Goal: Check status: Check status

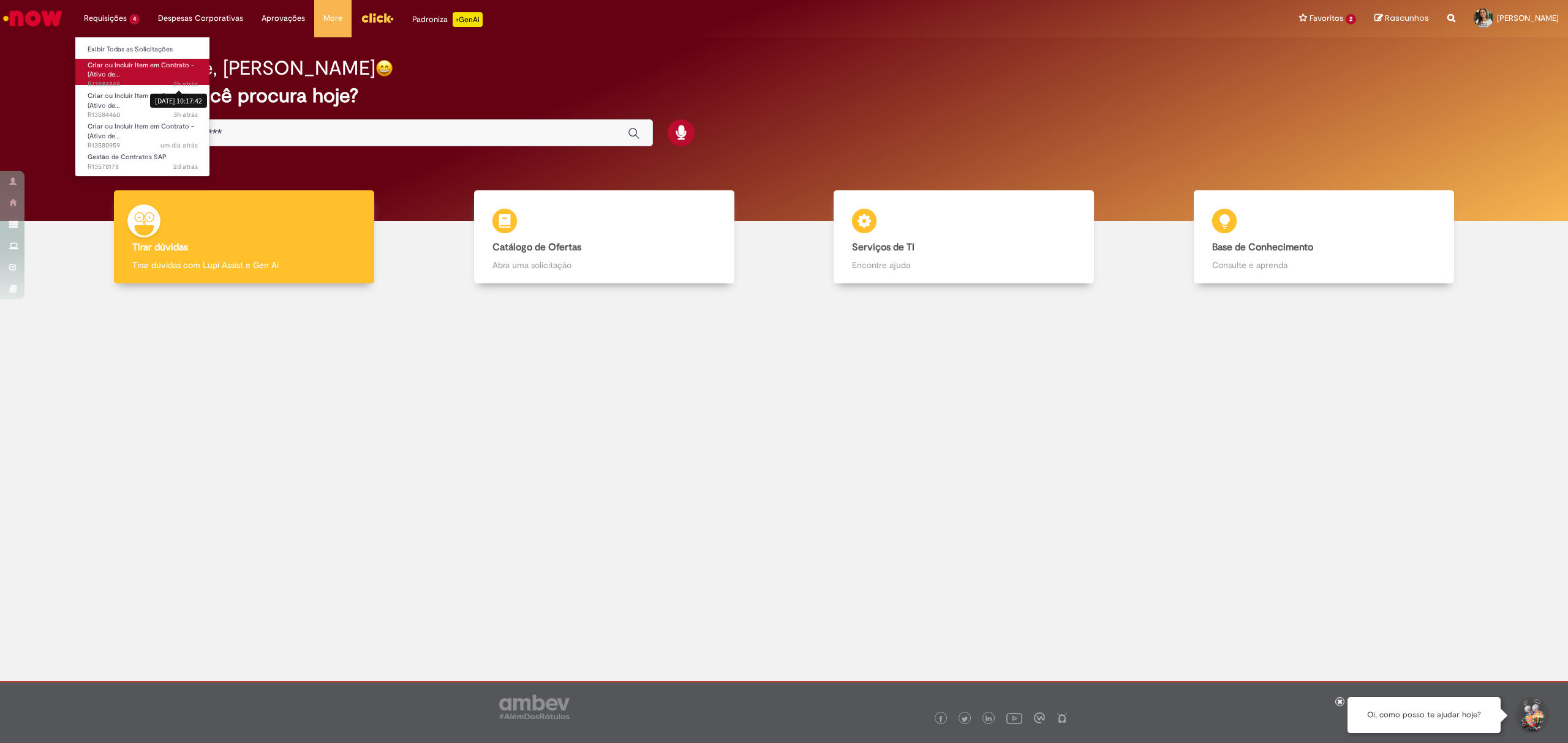
click at [180, 84] on sn-time-ago "2h atrás 2 horas atrás 01/10/2025 10:17:42" at bounding box center [185, 84] width 24 height 9
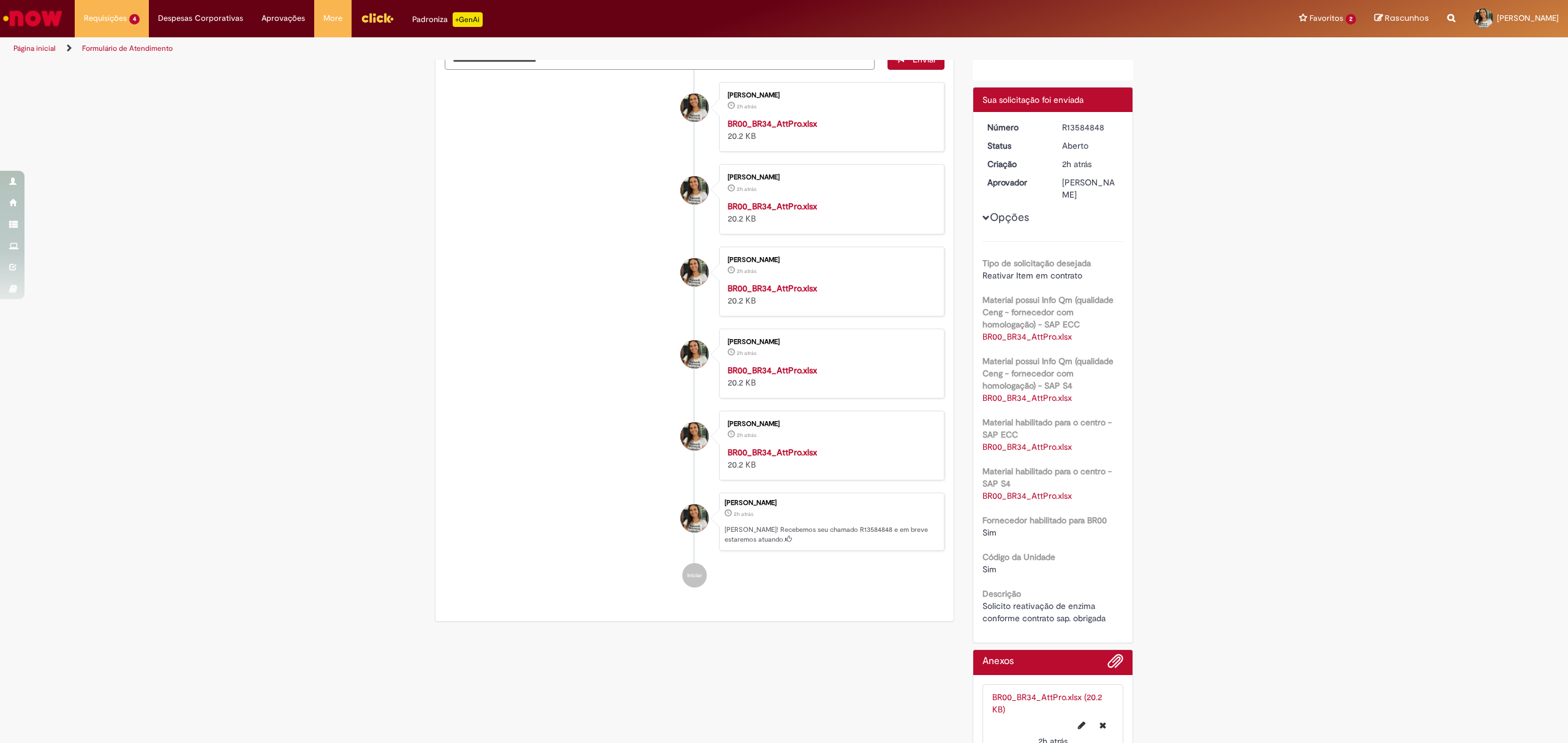
scroll to position [187, 0]
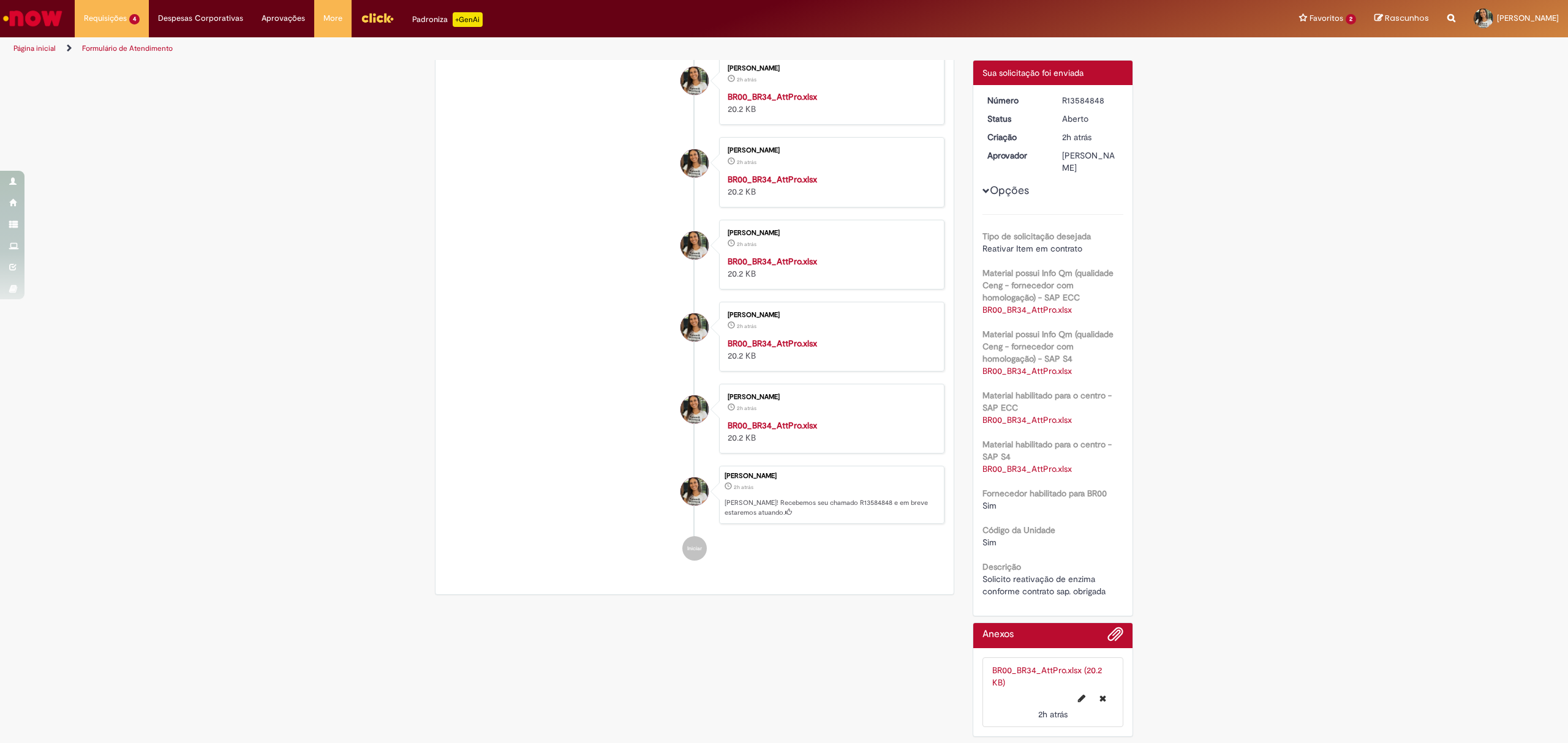
click at [1066, 591] on span "Solicito reativação de enzima conforme contrato sap. obrigada" at bounding box center [1044, 585] width 123 height 23
click at [1117, 583] on div "Número R13584848 Status Aberto Criação 2h atrás 2 horas atrás Aprovador Maria D…" at bounding box center [1053, 350] width 160 height 531
click at [1111, 591] on div "Solicito reativação de enzima conforme contrato sap. obrigada" at bounding box center [1053, 585] width 142 height 24
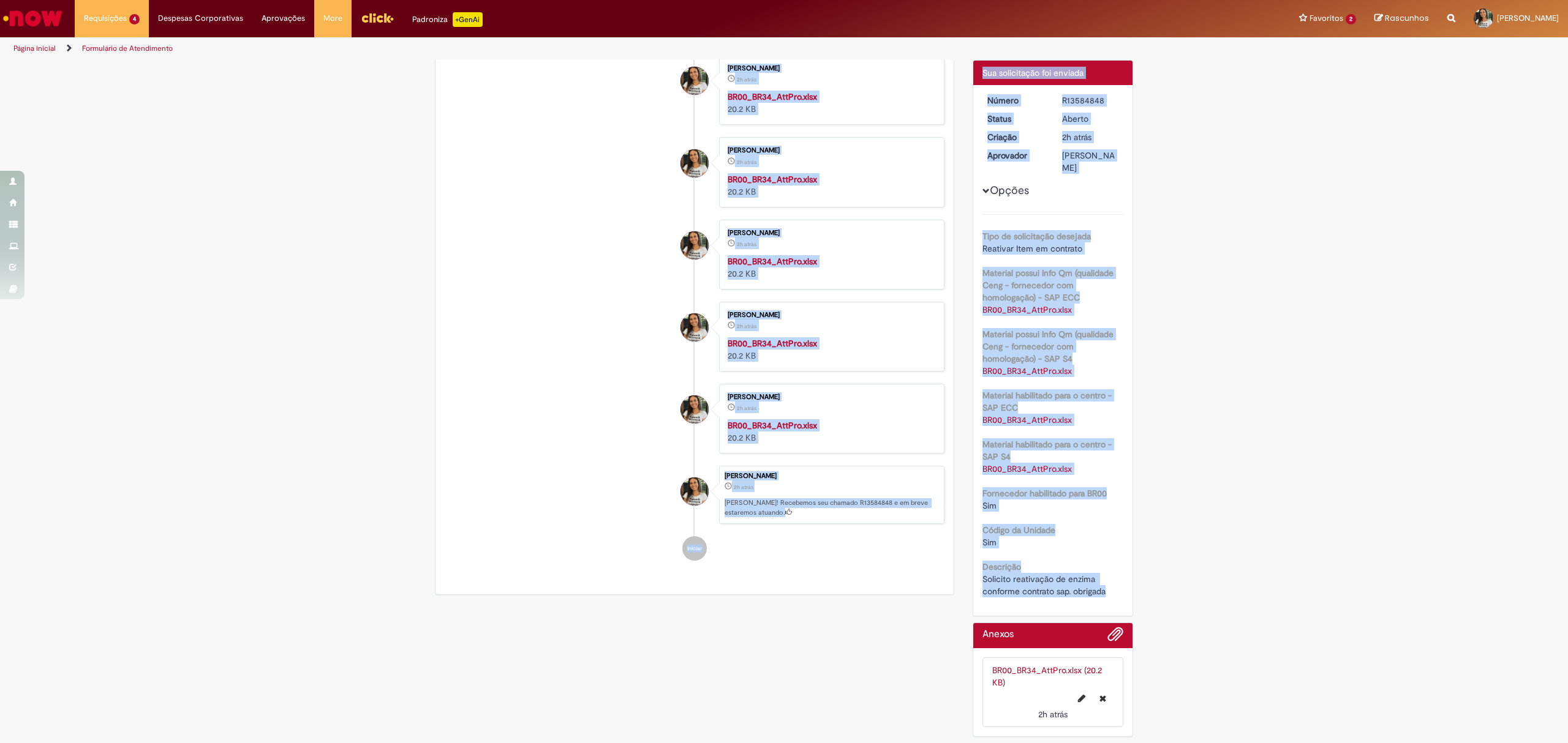
drag, startPoint x: 1099, startPoint y: 588, endPoint x: 935, endPoint y: 565, distance: 165.6
click at [935, 565] on div "Verificar Código de Barras Aguardando Aprovação Aguardando atendimento Em andam…" at bounding box center [784, 328] width 717 height 830
click at [975, 567] on div "Número R13584848 Status Aberto Criação 2h atrás 2 horas atrás Aprovador Maria D…" at bounding box center [1053, 350] width 160 height 531
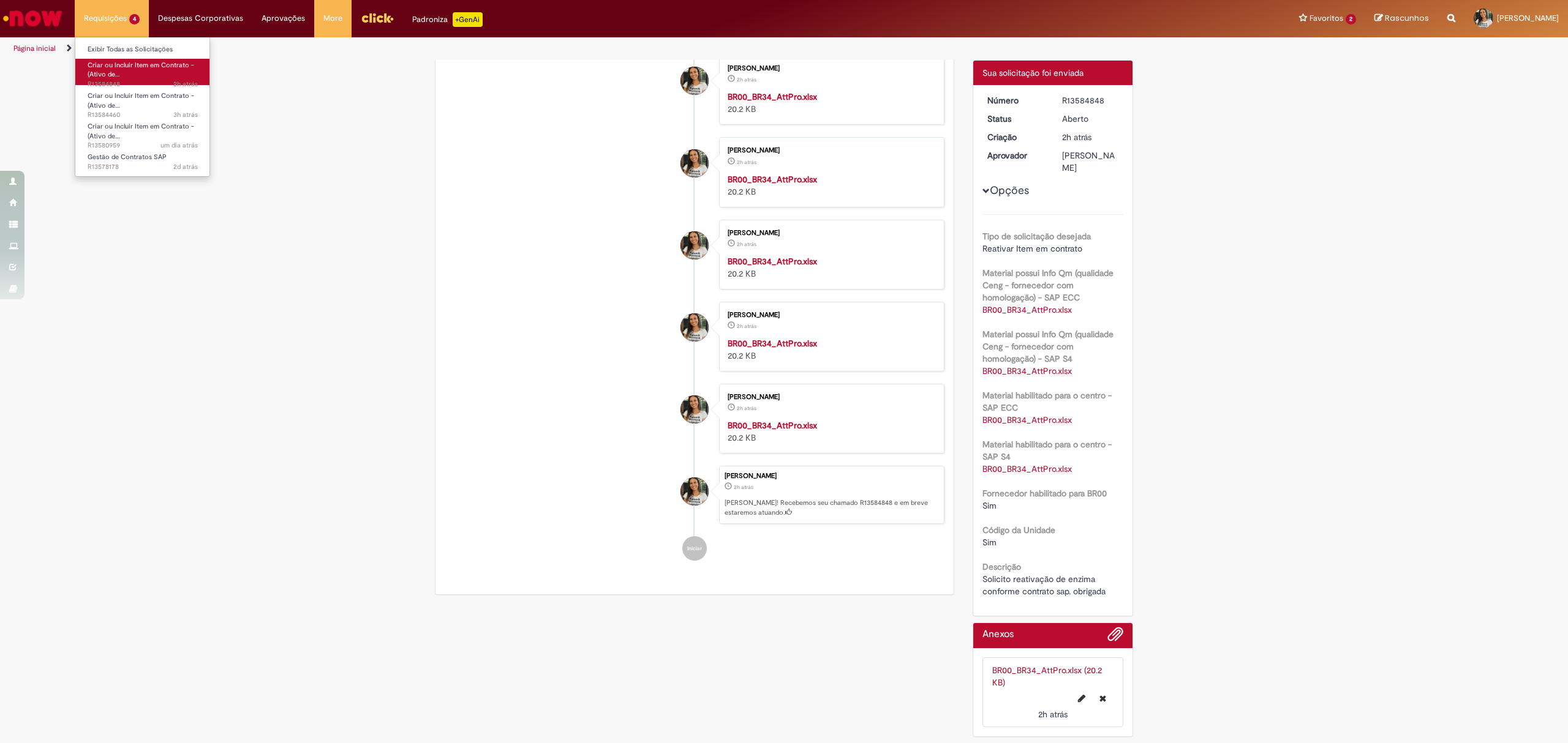
click at [116, 70] on span "Criar ou Incluir Item em Contrato - (Ativo de…" at bounding box center [140, 70] width 106 height 19
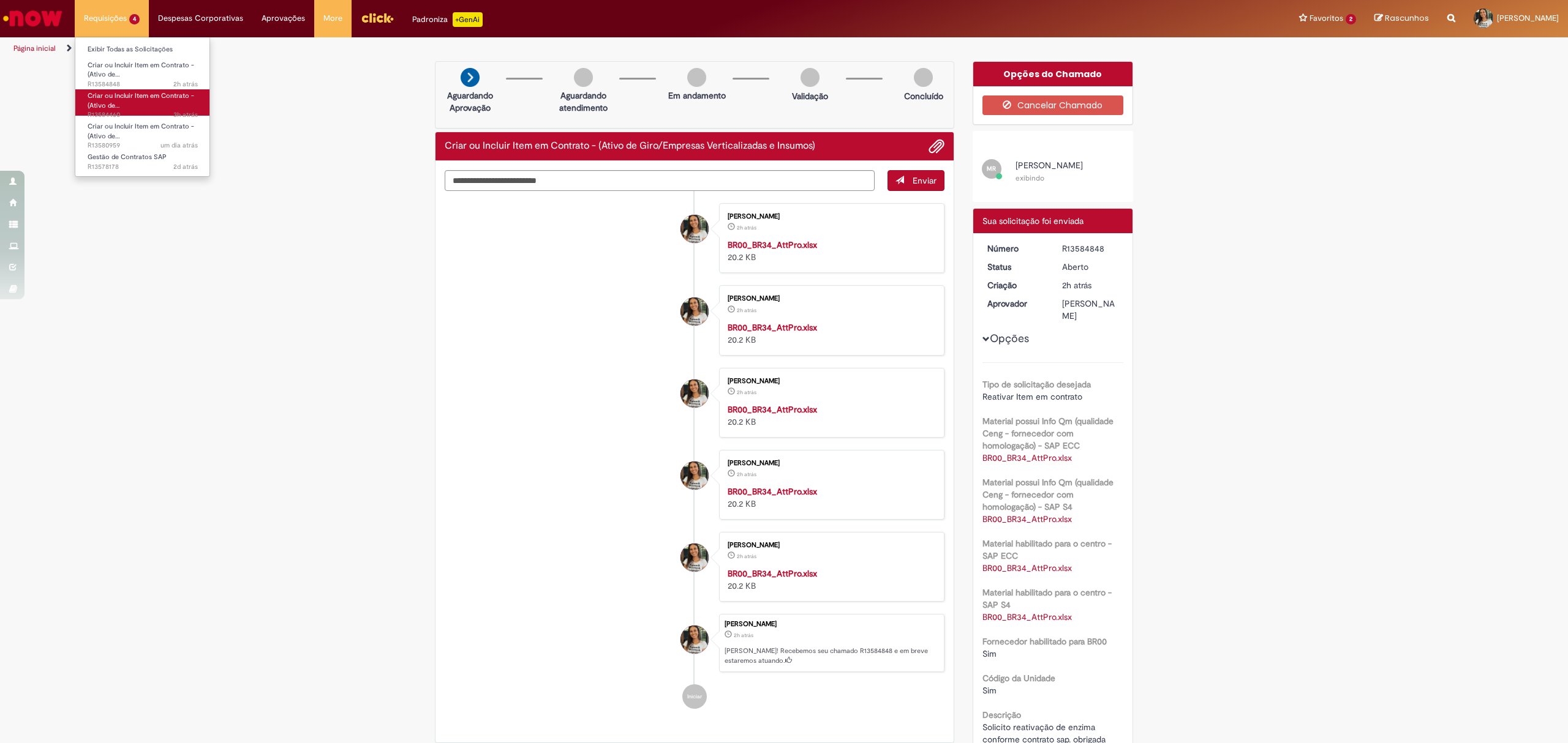
click at [157, 94] on span "Criar ou Incluir Item em Contrato - (Ativo de…" at bounding box center [140, 101] width 106 height 19
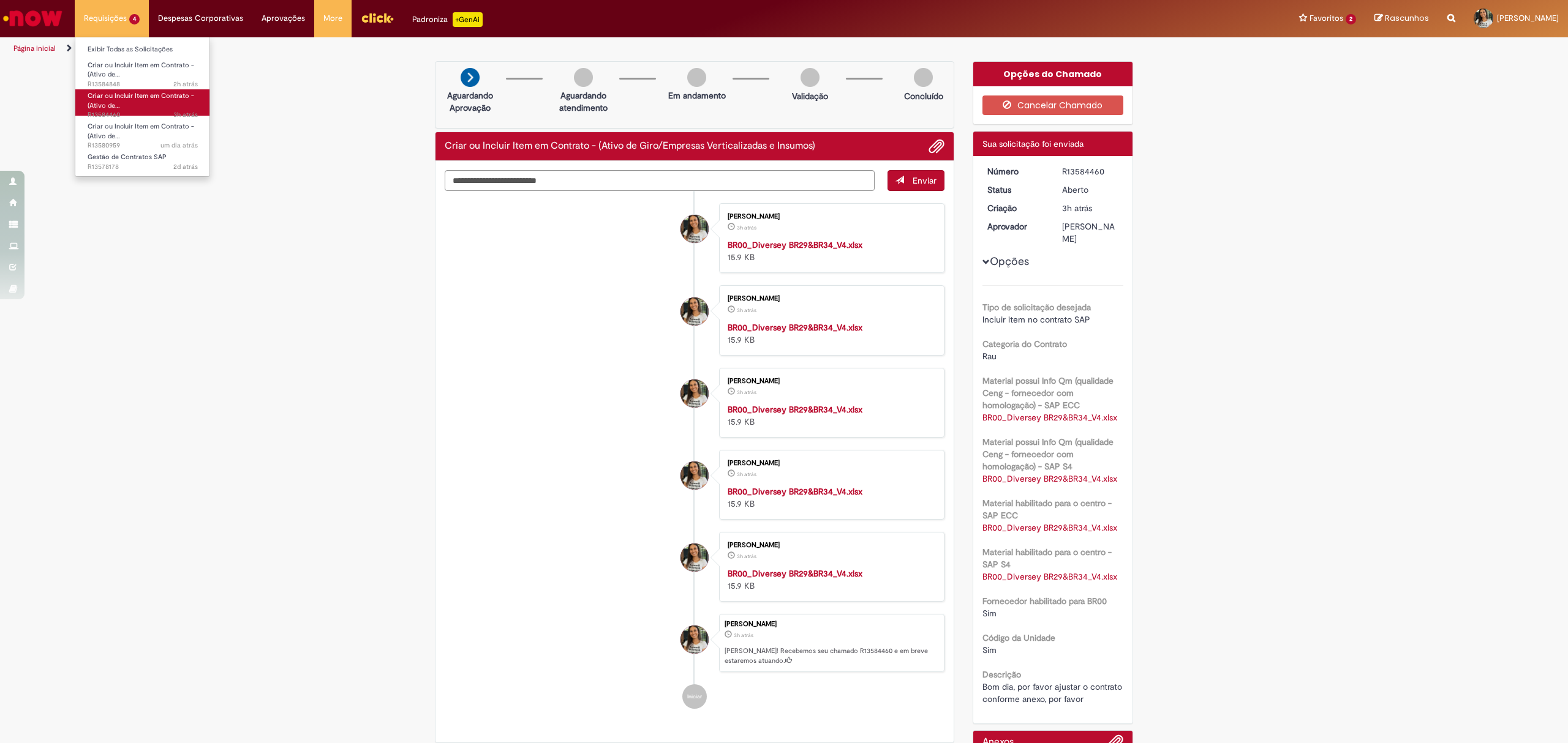
click at [158, 101] on link "Criar ou Incluir Item em Contrato - (Ativo de… 3h atrás 3 horas atrás R13584460" at bounding box center [142, 103] width 135 height 26
click at [155, 135] on link "Criar ou Incluir Item em Contrato - (Ativo de… um dia atrás um dia atrás R13580…" at bounding box center [142, 133] width 135 height 26
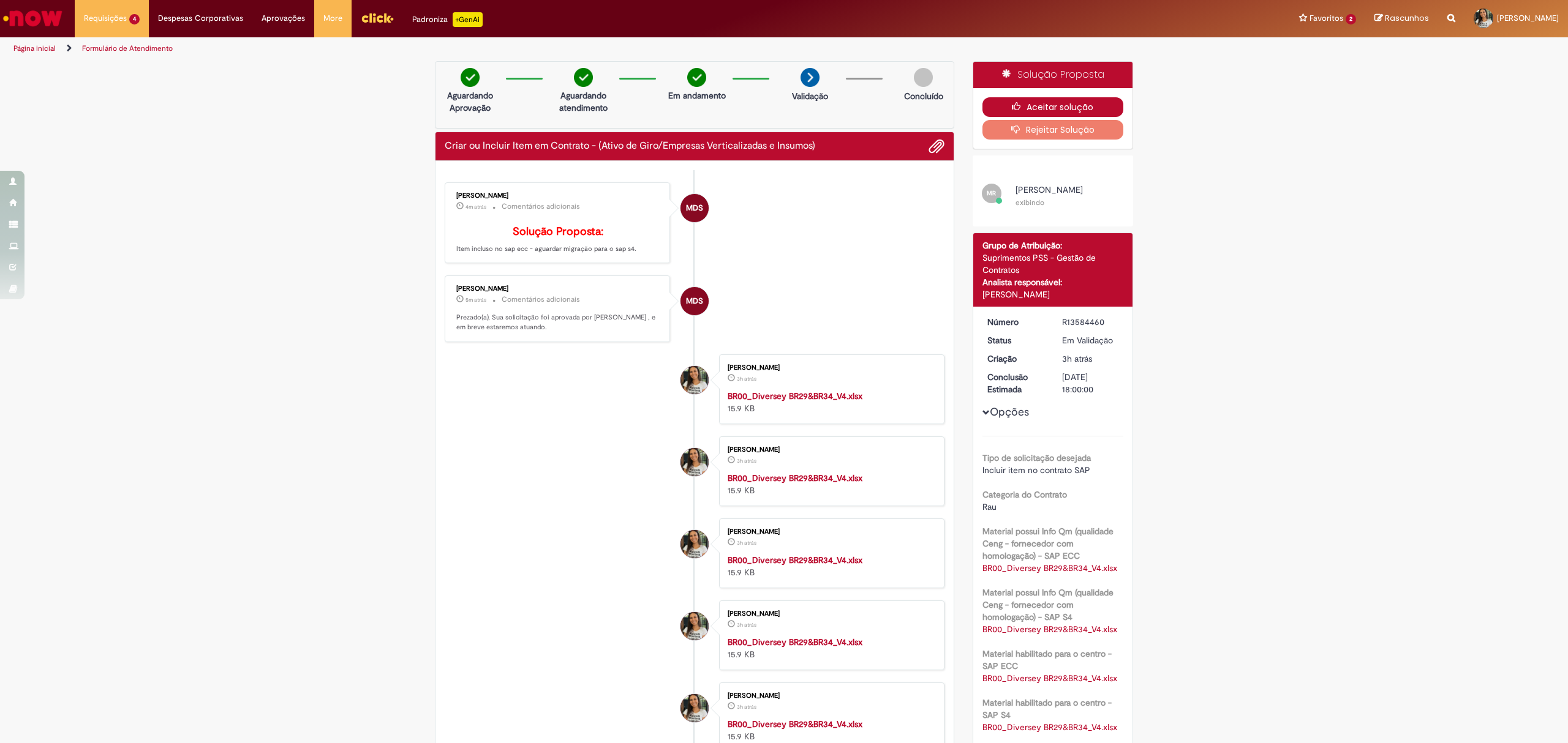
click at [1042, 108] on button "Aceitar solução" at bounding box center [1053, 107] width 142 height 20
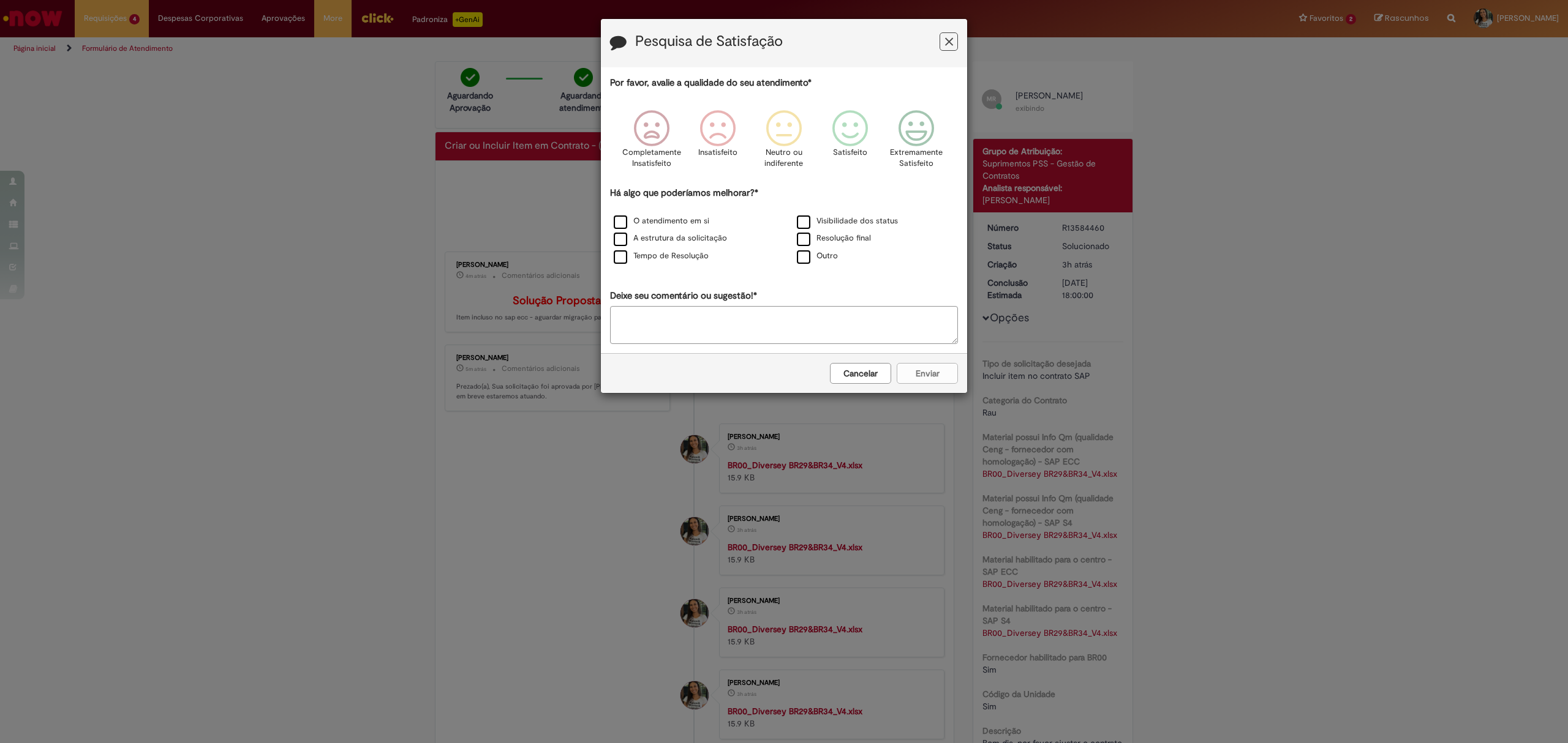
click at [958, 44] on div "Pesquisa de Satisfação" at bounding box center [784, 43] width 366 height 48
click at [949, 42] on icon "Feedback" at bounding box center [949, 42] width 8 height 13
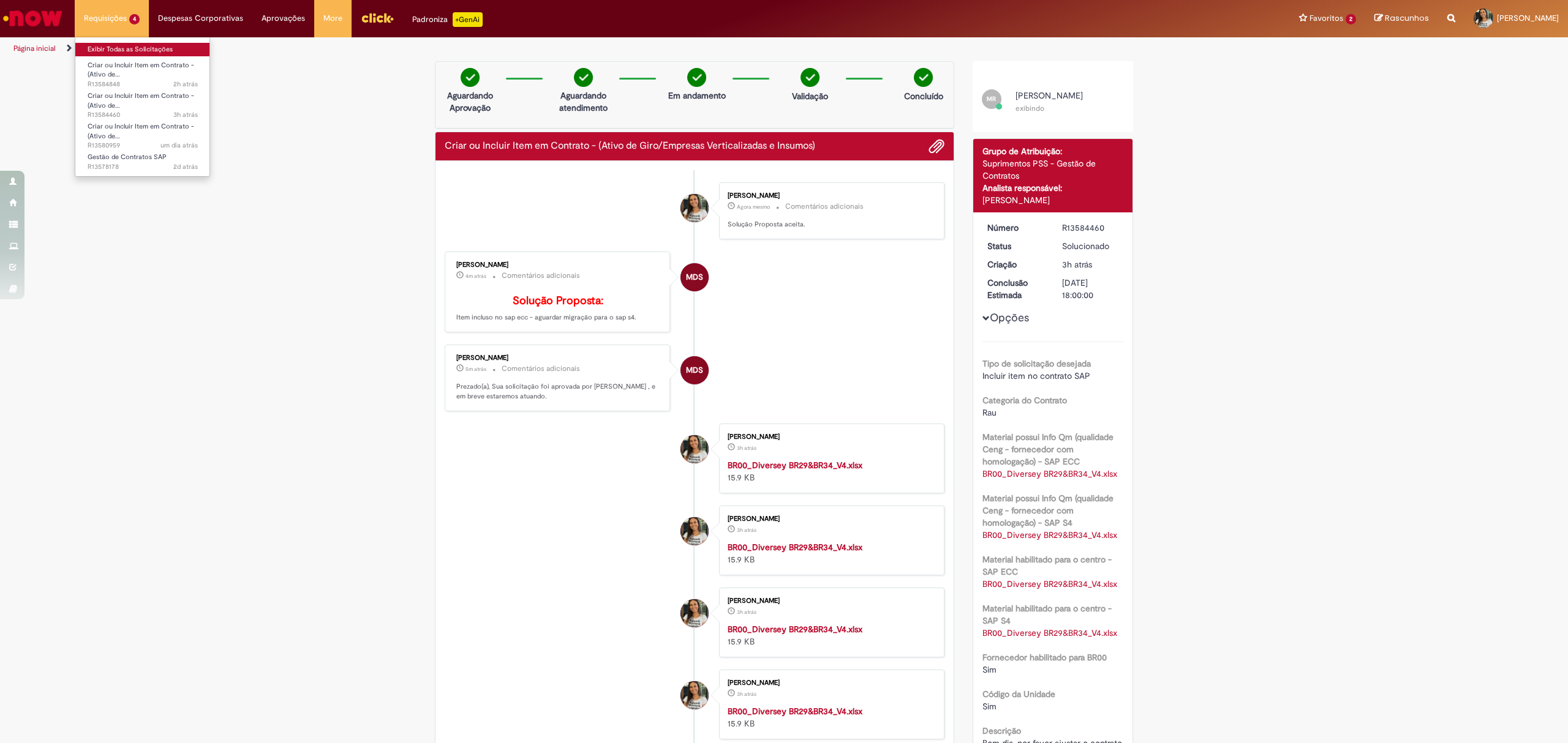
click at [123, 52] on link "Exibir Todas as Solicitações" at bounding box center [142, 50] width 135 height 14
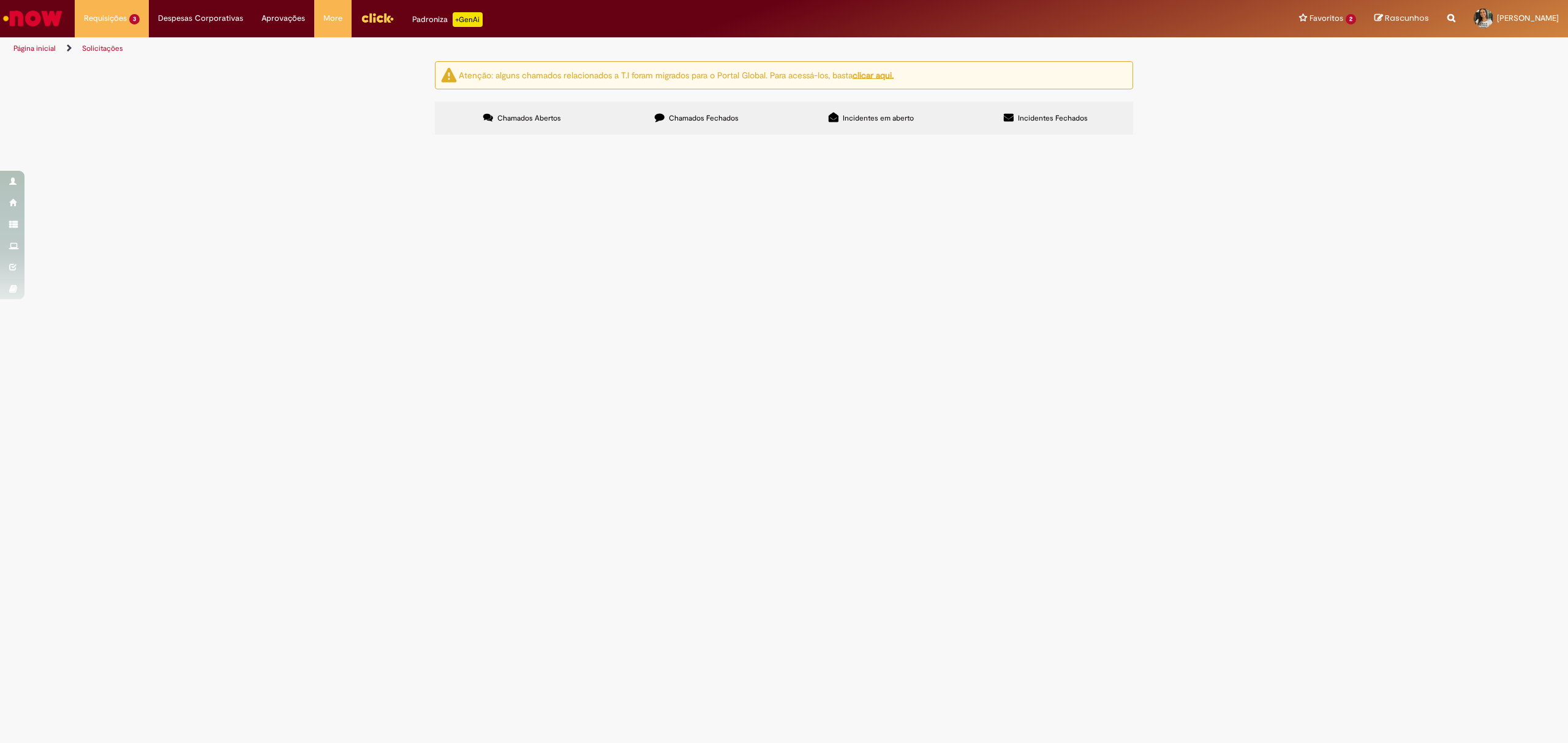
click at [0, 0] on span "Gestão de Contratos SAP" at bounding box center [0, 0] width 0 height 0
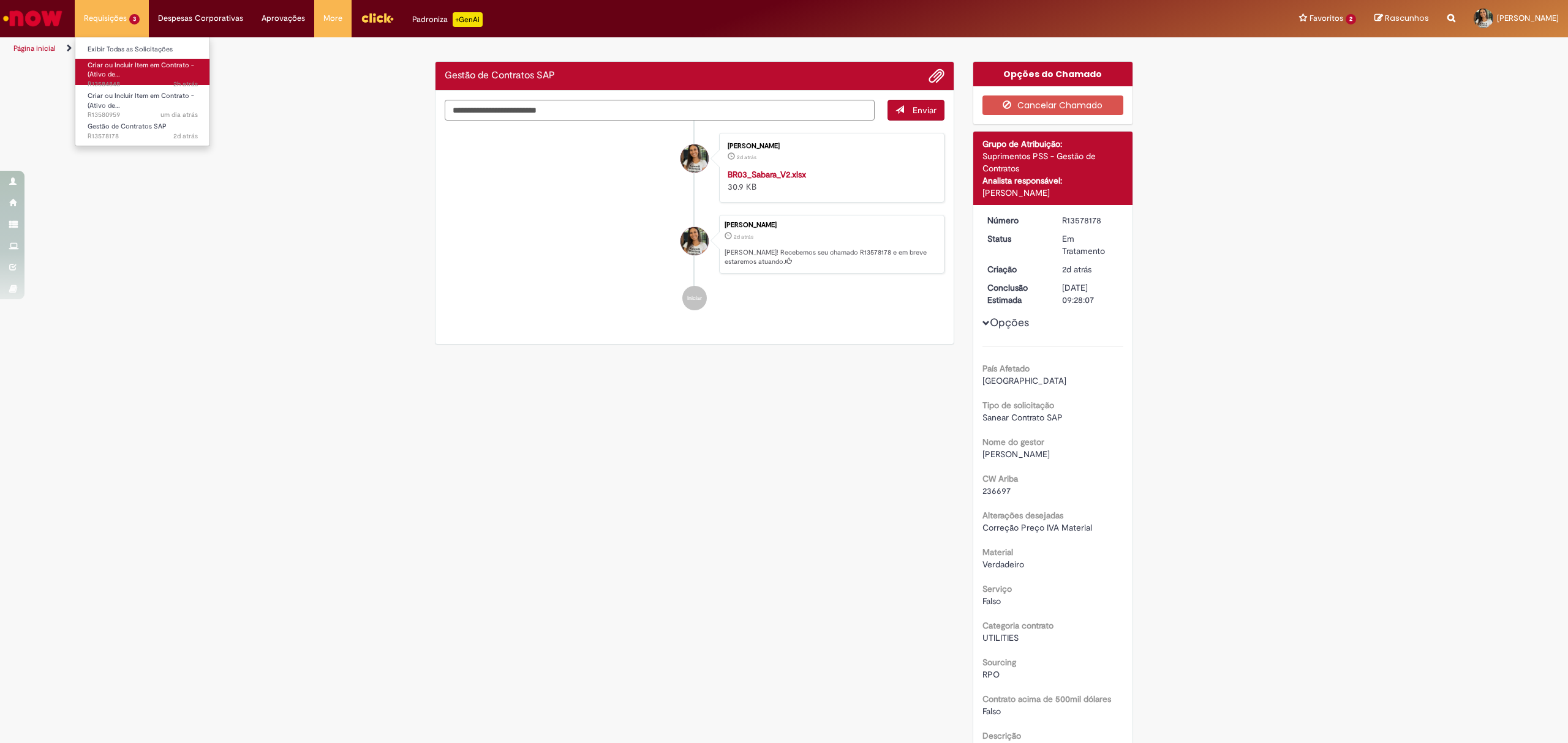
click at [162, 77] on link "Criar ou Incluir Item em Contrato - (Ativo de… 2h atrás 2 horas atrás R13584848" at bounding box center [142, 72] width 135 height 26
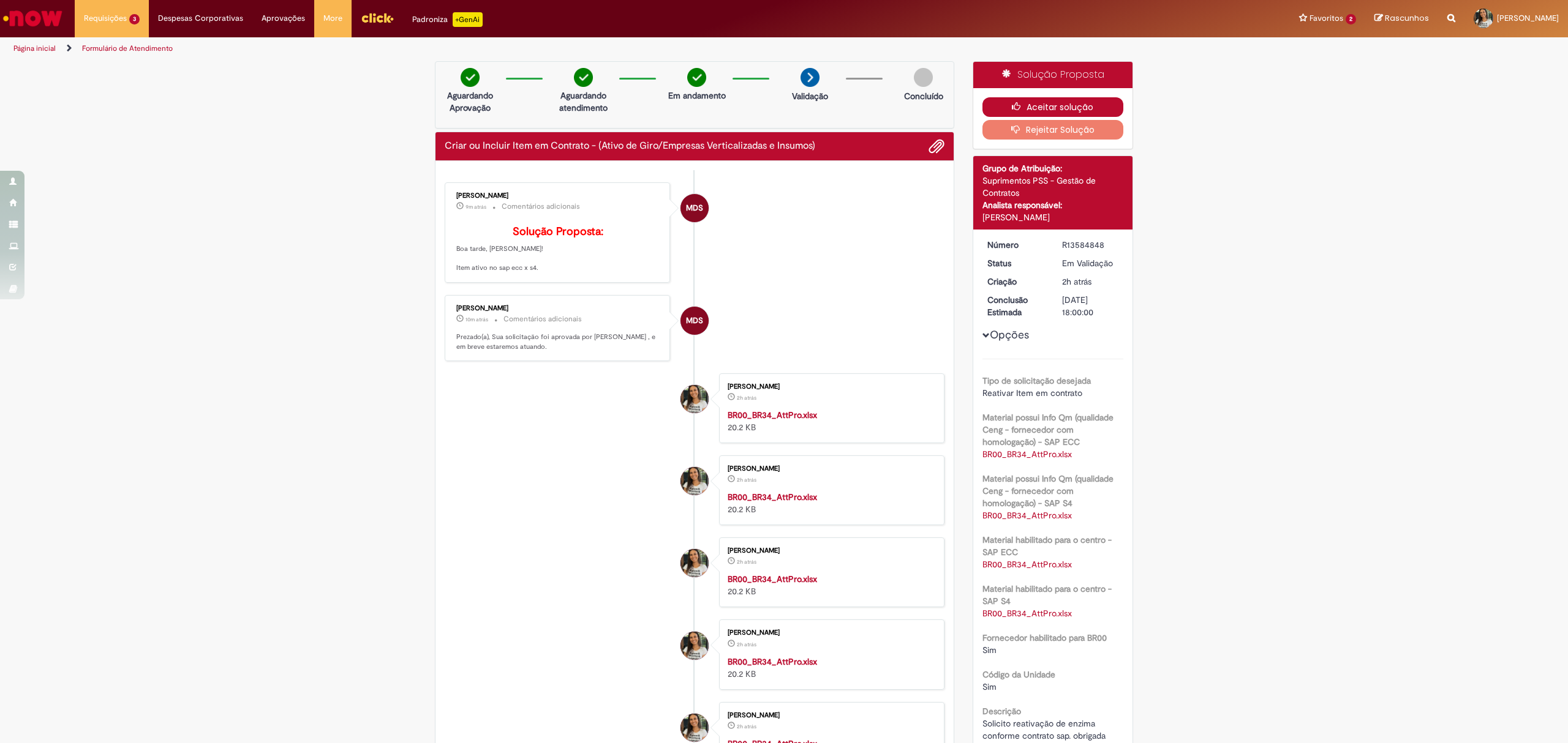
click at [1057, 107] on button "Aceitar solução" at bounding box center [1053, 107] width 142 height 20
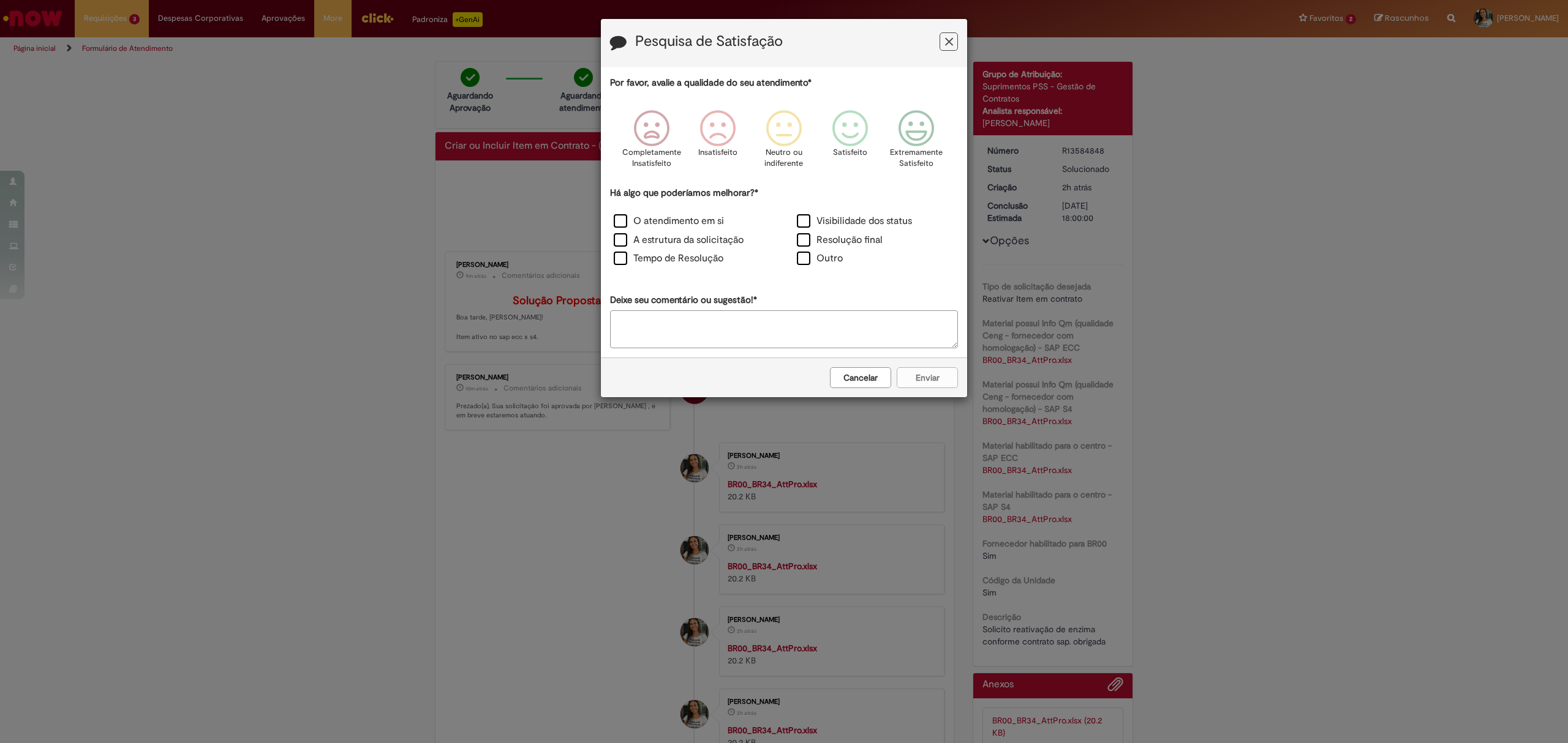
click at [946, 47] on icon "Feedback" at bounding box center [949, 42] width 8 height 13
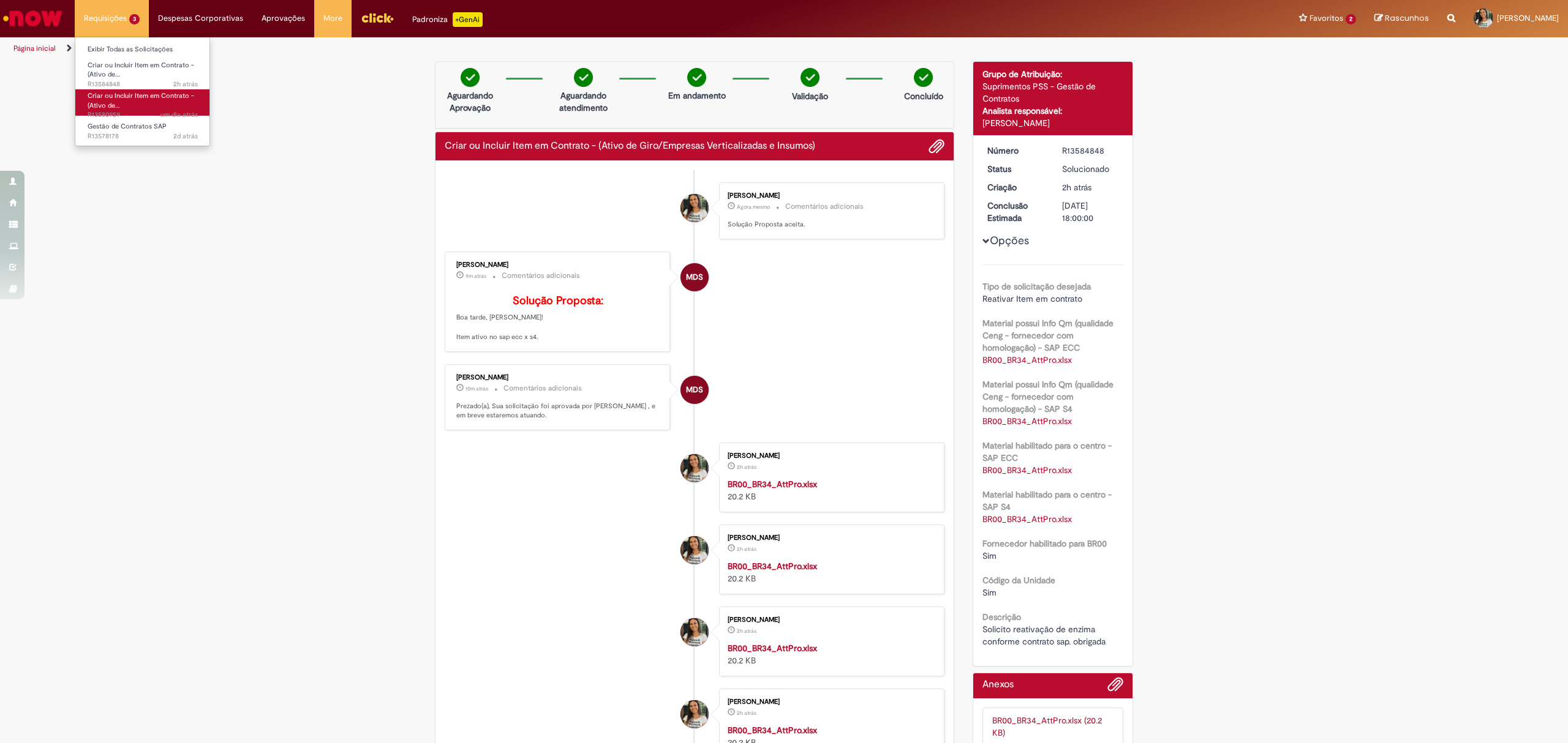
click at [139, 94] on span "Criar ou Incluir Item em Contrato - (Ativo de…" at bounding box center [140, 101] width 106 height 19
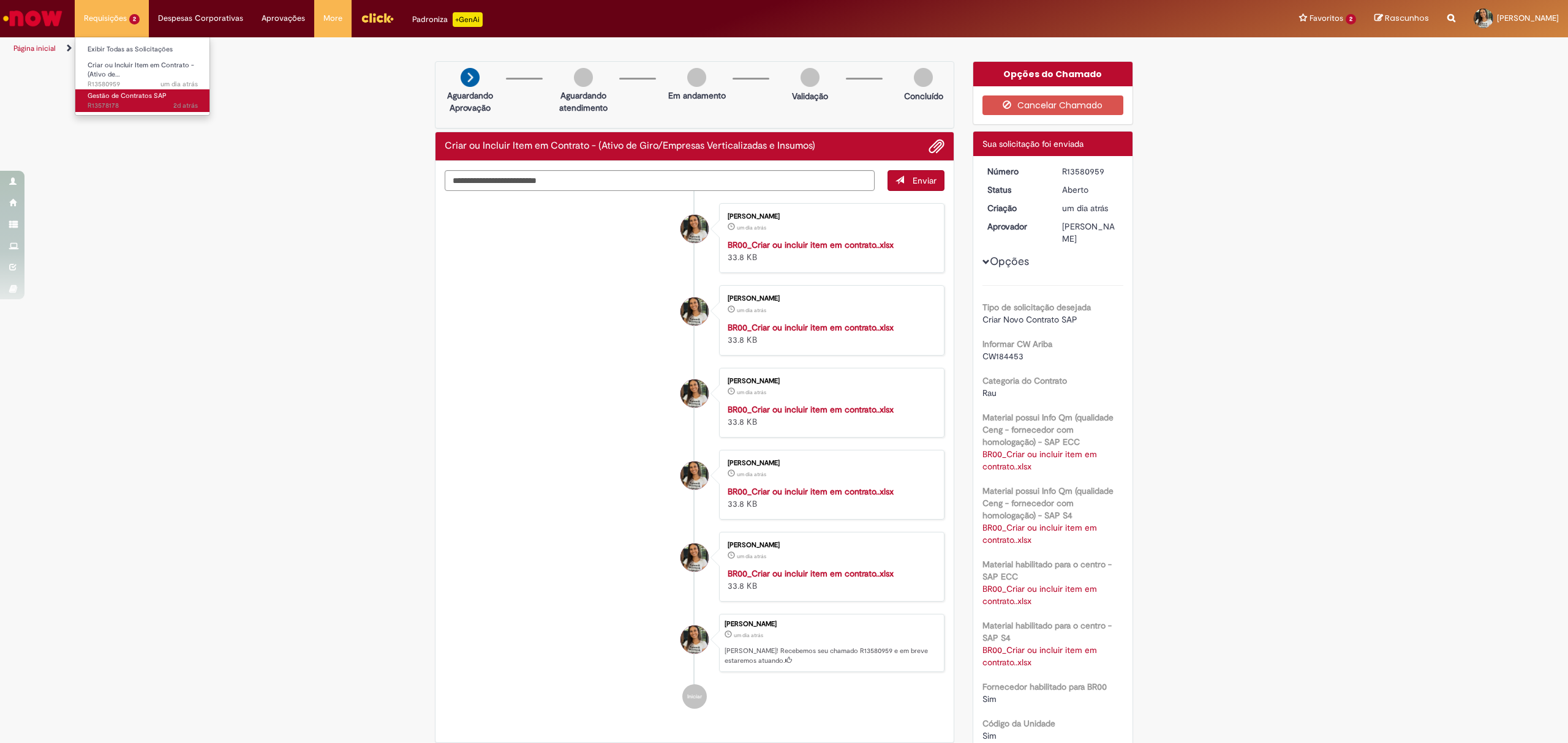
click at [114, 99] on span "Gestão de Contratos SAP" at bounding box center [127, 96] width 79 height 9
